Goal: Information Seeking & Learning: Learn about a topic

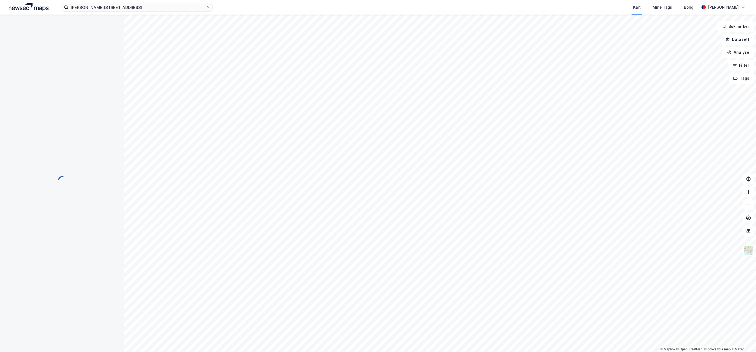
scroll to position [2, 0]
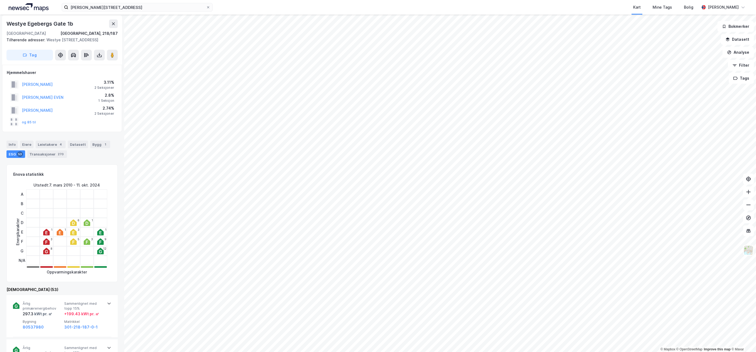
click at [28, 8] on img at bounding box center [29, 7] width 40 height 8
